Goal: Task Accomplishment & Management: Use online tool/utility

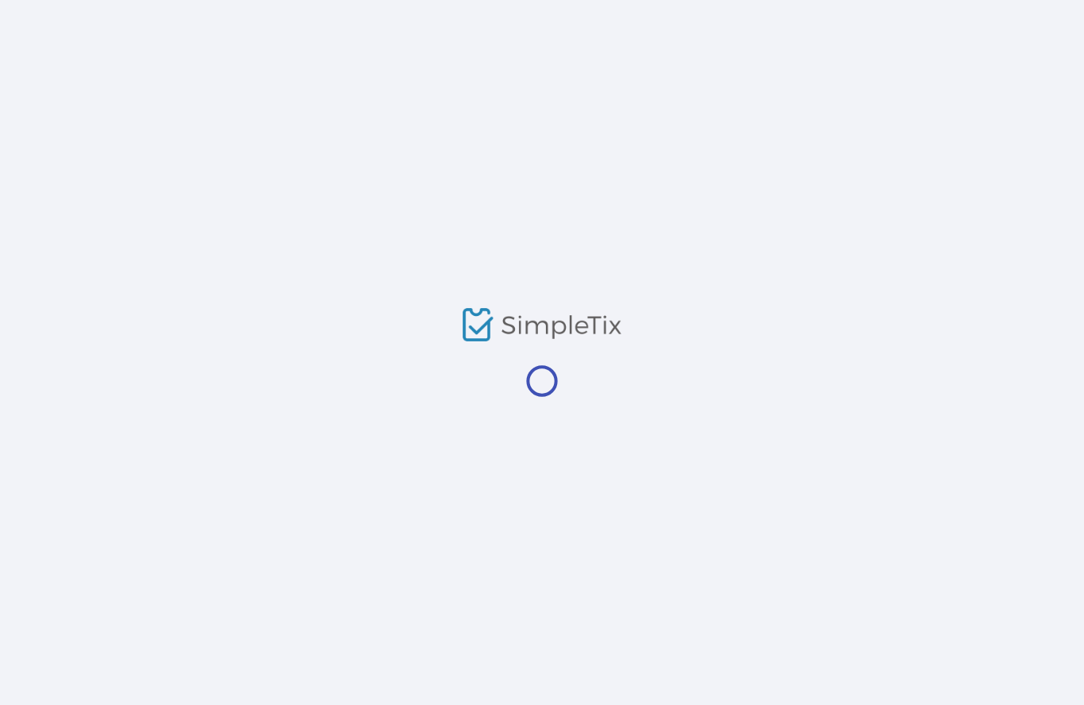
scroll to position [1, 0]
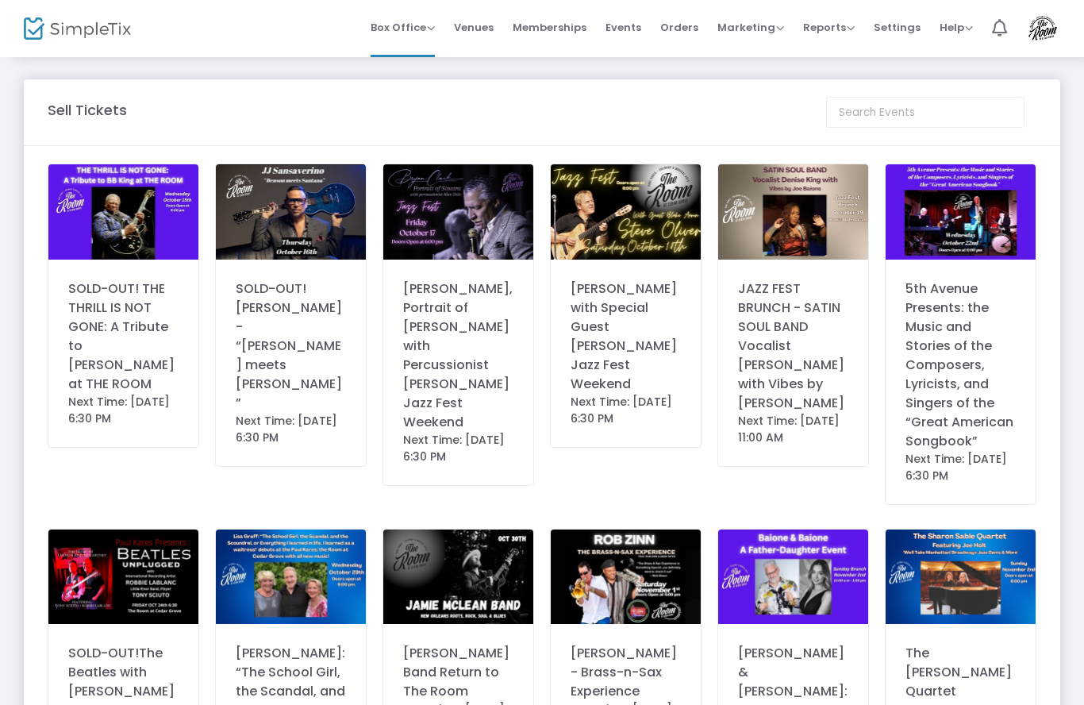
click at [819, 218] on img at bounding box center [793, 211] width 150 height 95
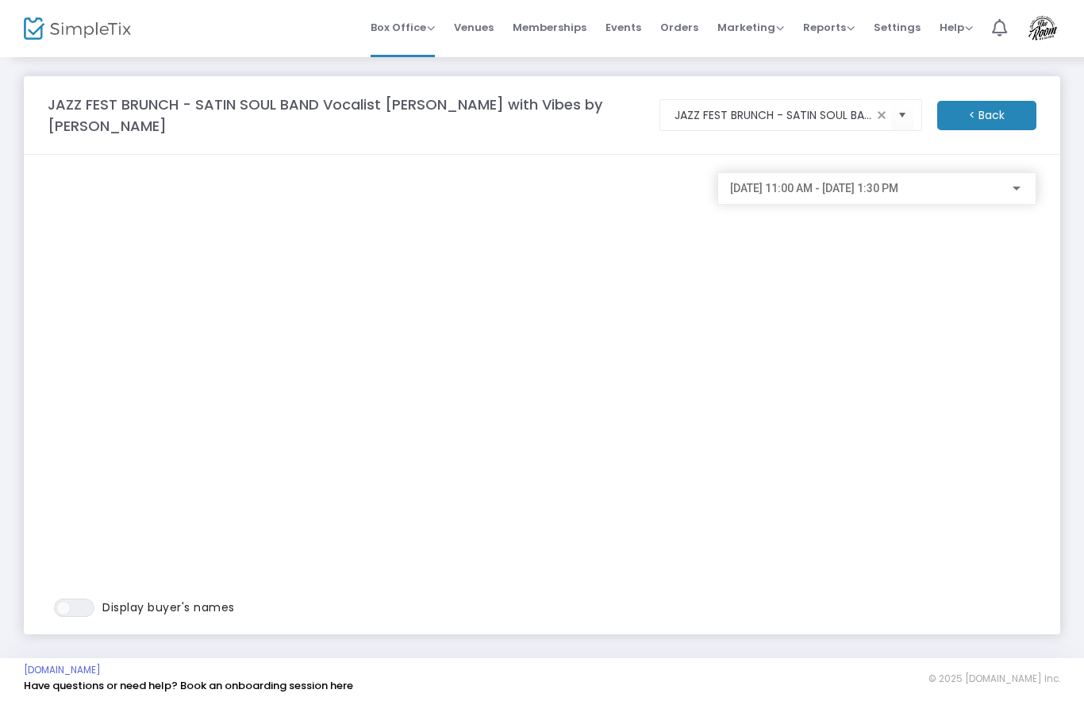
scroll to position [2, 0]
click at [87, 607] on span "ON OFF" at bounding box center [74, 608] width 40 height 18
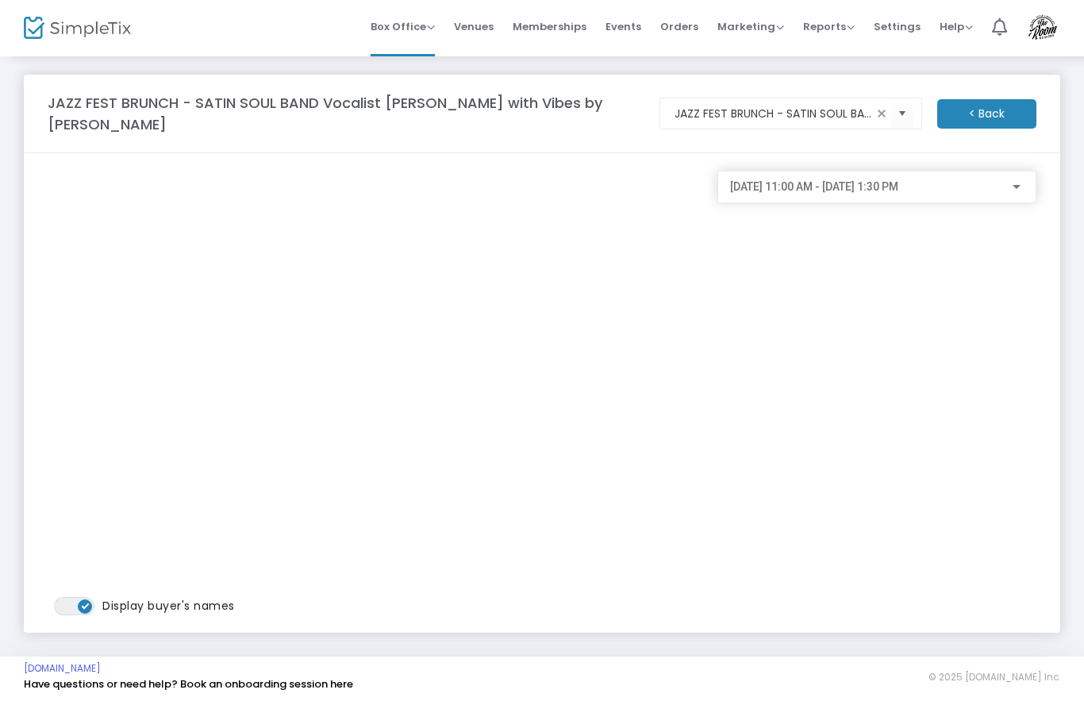
click at [109, 606] on span "Display buyer's names" at bounding box center [168, 607] width 133 height 16
click at [769, 347] on div "[DATE] 11:00 AM - [DATE] 1:30 PM" at bounding box center [877, 393] width 335 height 445
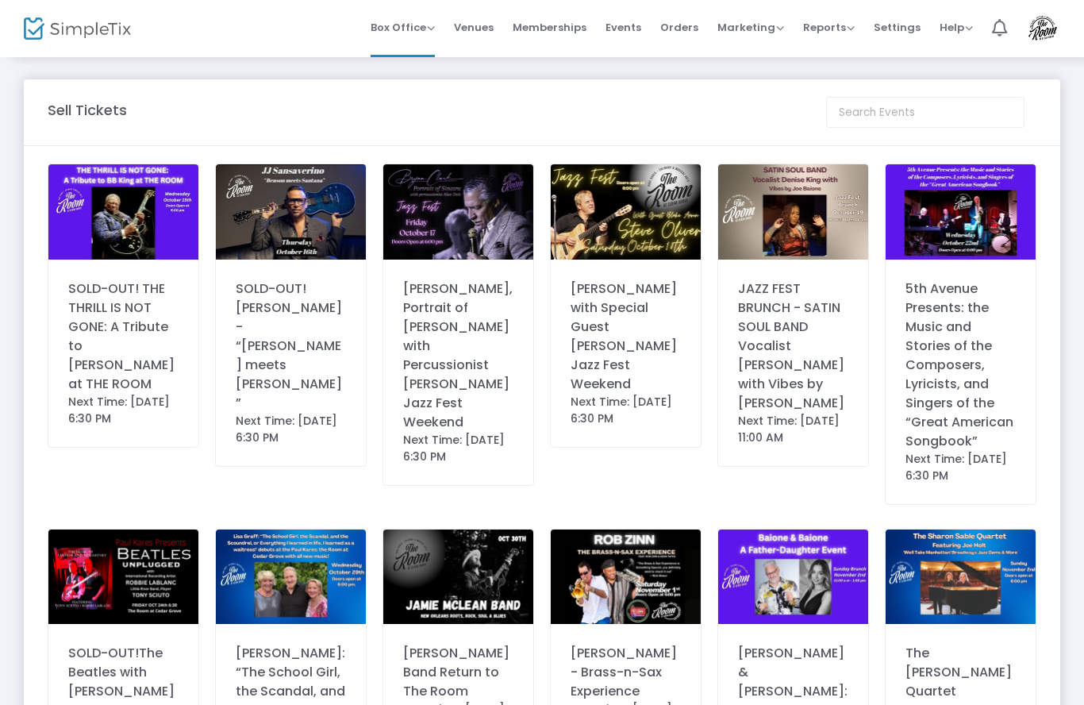
click at [809, 214] on img at bounding box center [793, 211] width 150 height 95
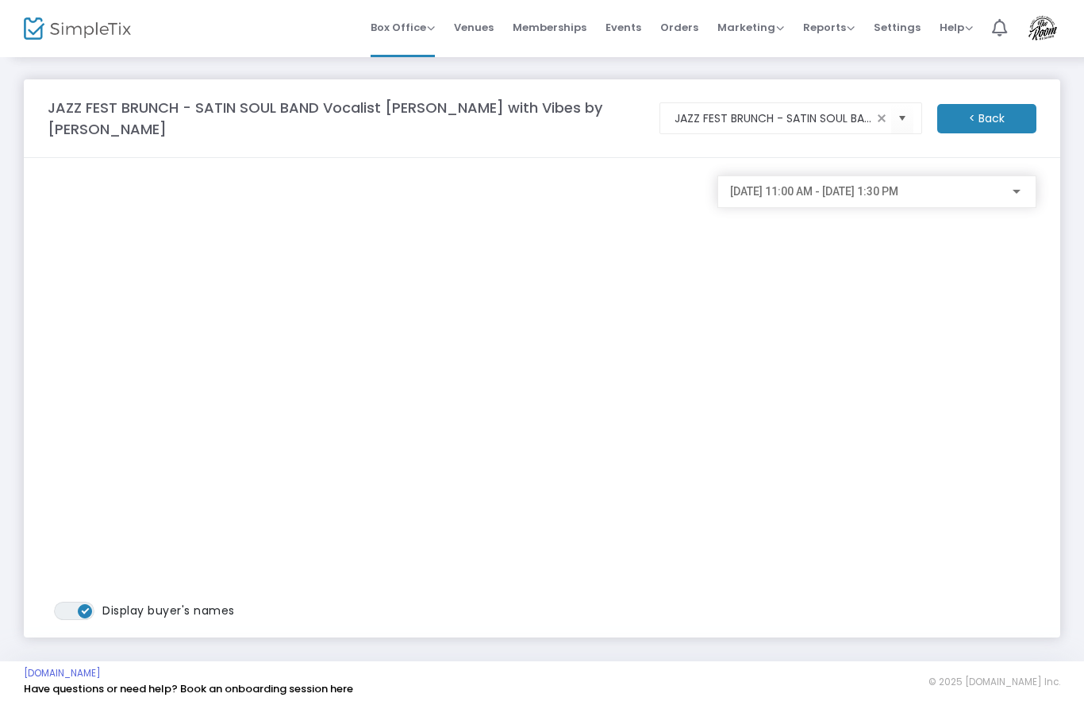
scroll to position [5, 0]
